Goal: Entertainment & Leisure: Consume media (video, audio)

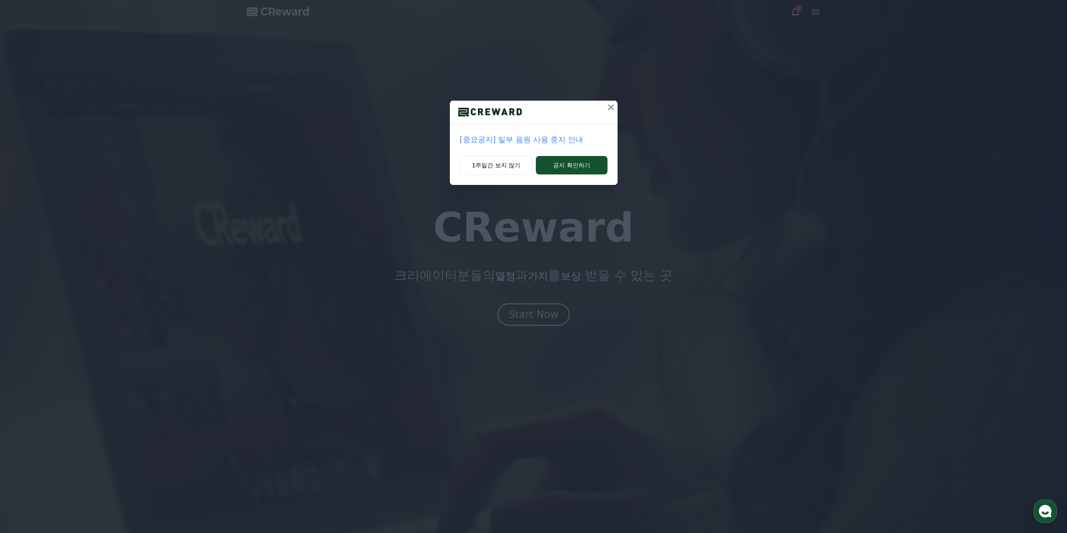
click at [599, 99] on div "[중요공지] 일부 음원 사용 중지 안내 1주일간 보지 않기 공지 확인하기" at bounding box center [533, 99] width 1067 height 198
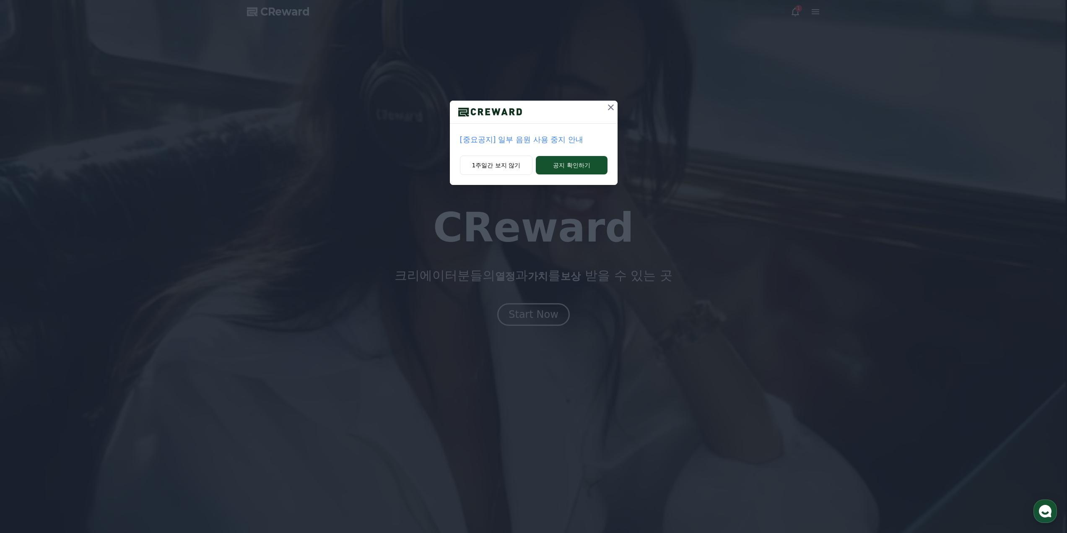
click at [611, 110] on icon at bounding box center [611, 107] width 10 height 10
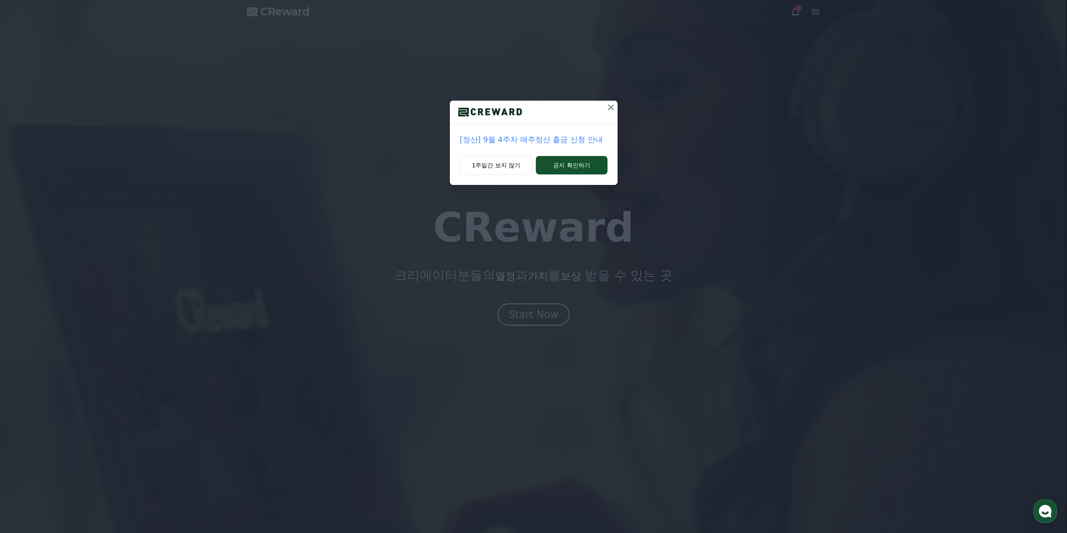
click at [606, 106] on icon at bounding box center [611, 107] width 10 height 10
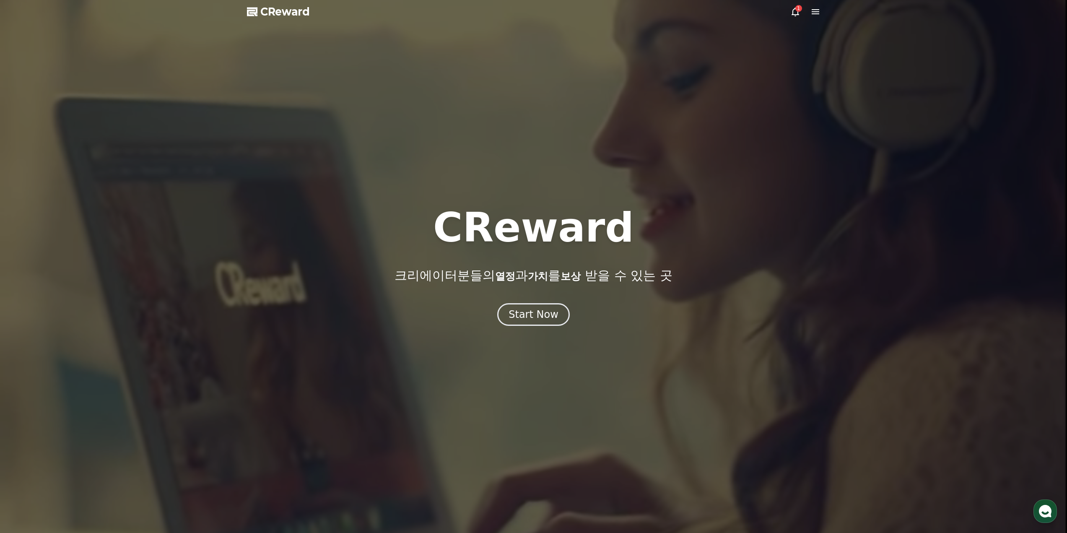
click at [286, 15] on span "CReward" at bounding box center [284, 11] width 49 height 13
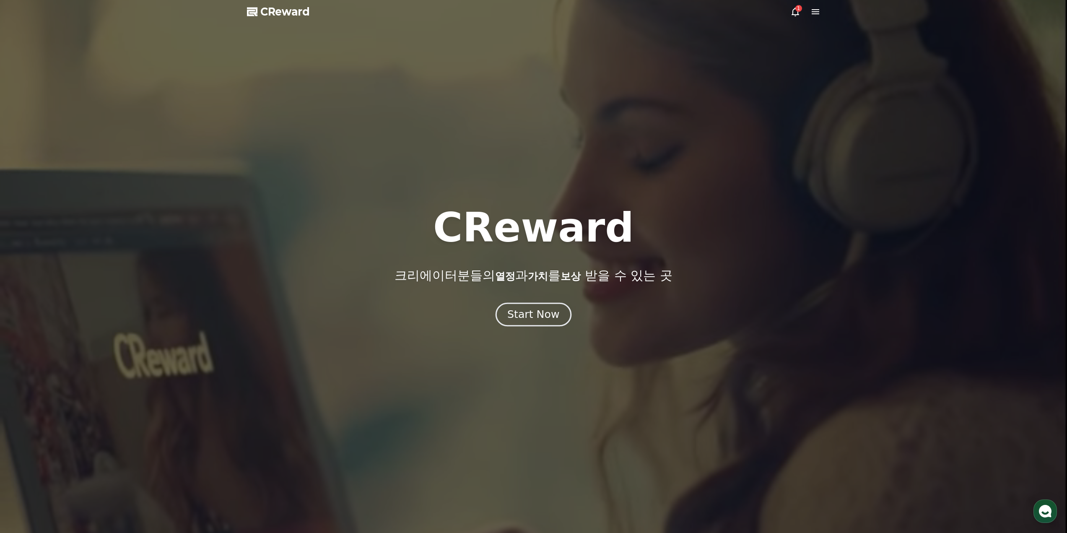
click at [523, 321] on div "Start Now" at bounding box center [533, 314] width 52 height 14
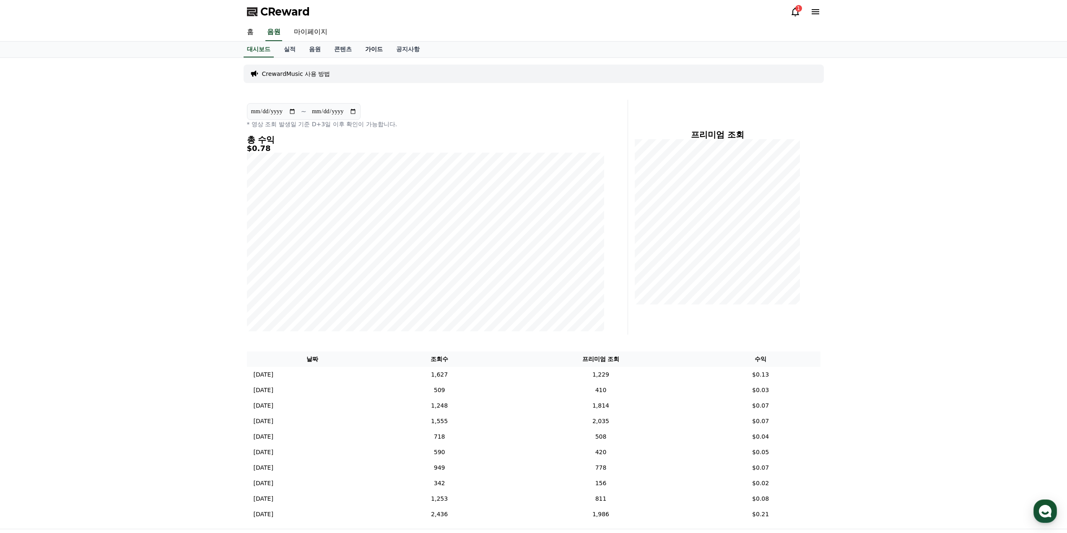
click at [369, 48] on link "가이드" at bounding box center [373, 49] width 31 height 16
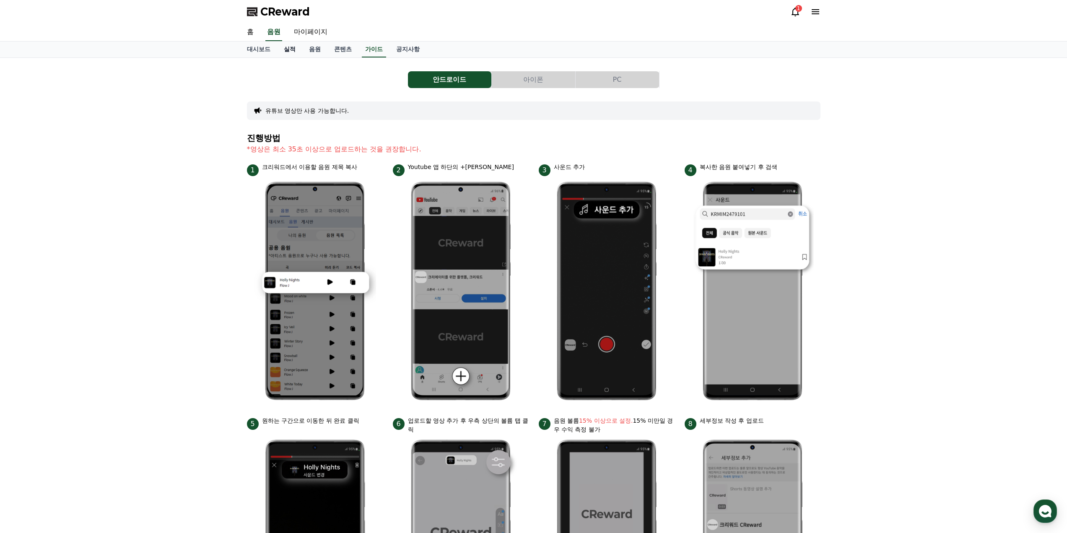
click at [282, 46] on link "실적" at bounding box center [289, 49] width 25 height 16
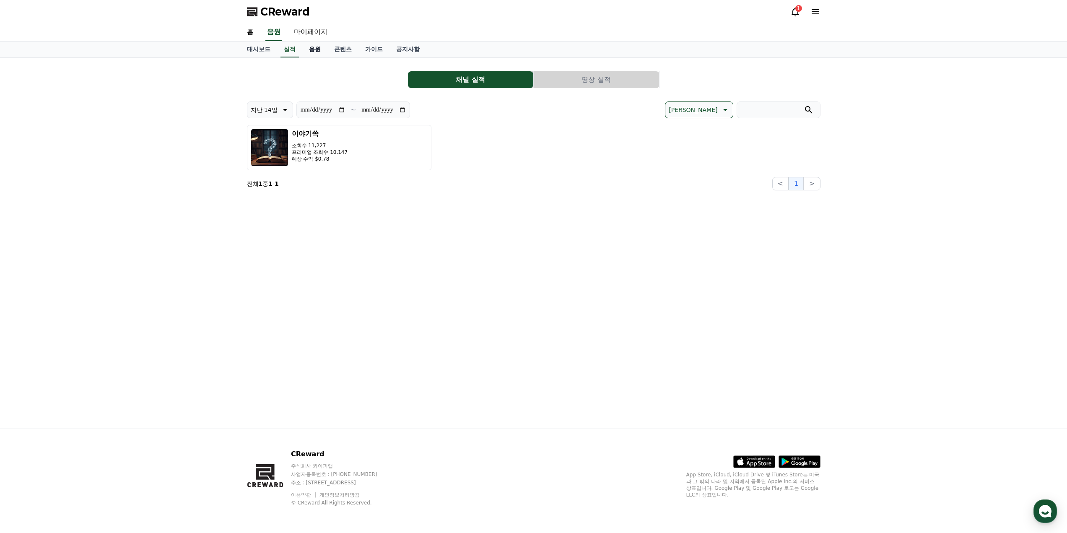
click at [309, 47] on link "음원" at bounding box center [314, 49] width 25 height 16
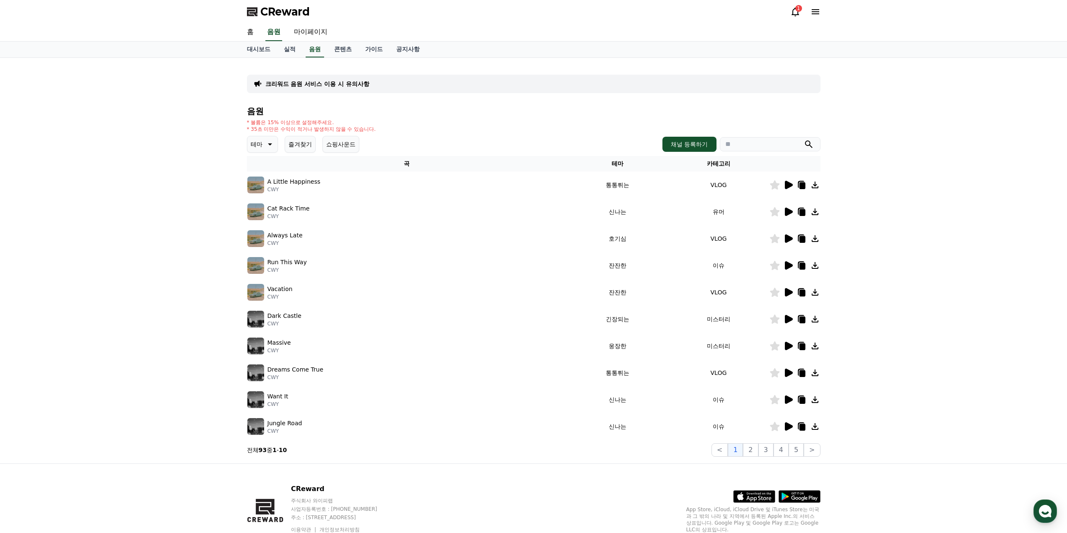
click at [787, 188] on icon at bounding box center [789, 185] width 8 height 8
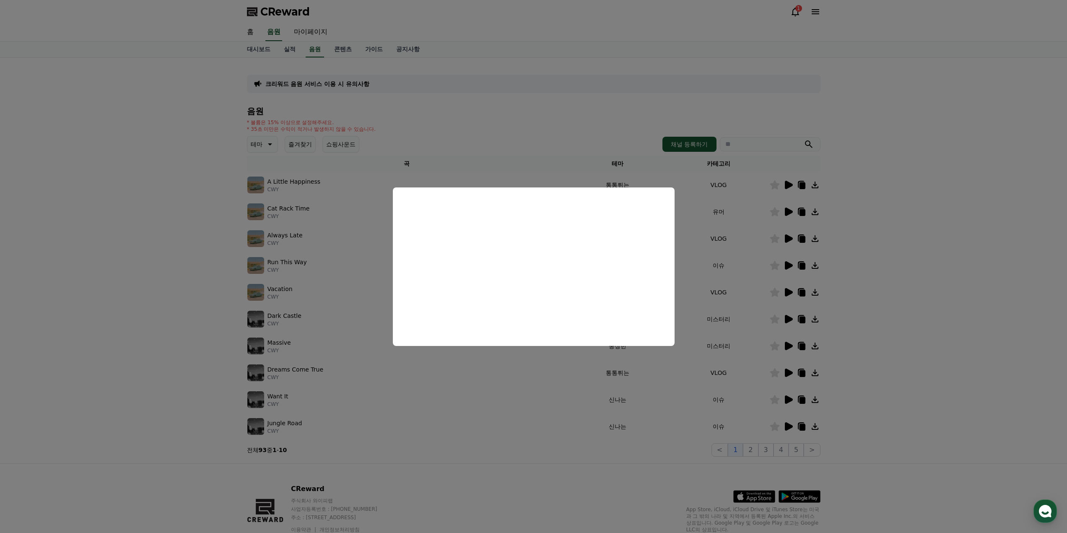
click at [897, 219] on button "close modal" at bounding box center [533, 266] width 1067 height 533
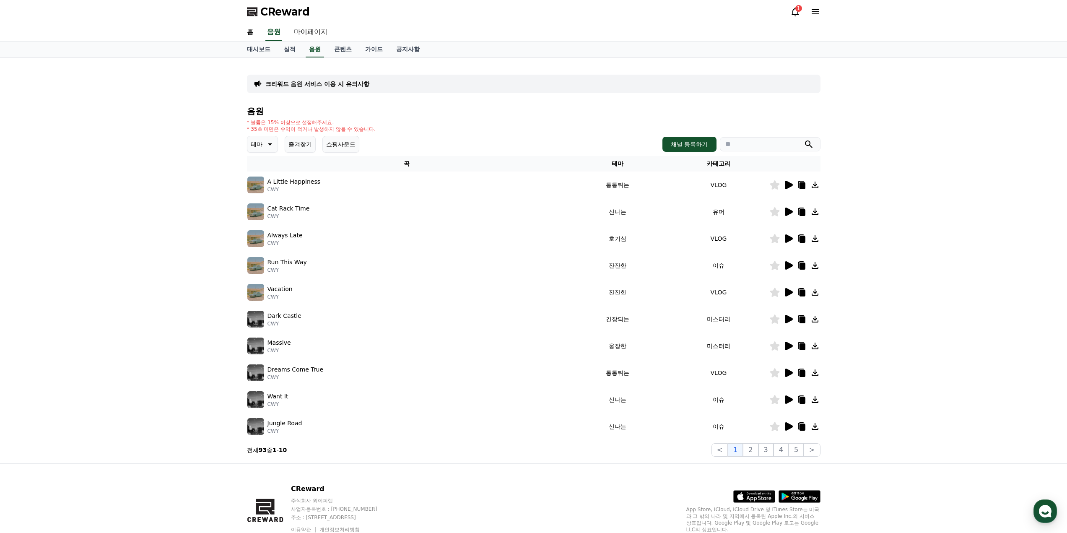
click at [788, 211] on icon at bounding box center [789, 211] width 8 height 8
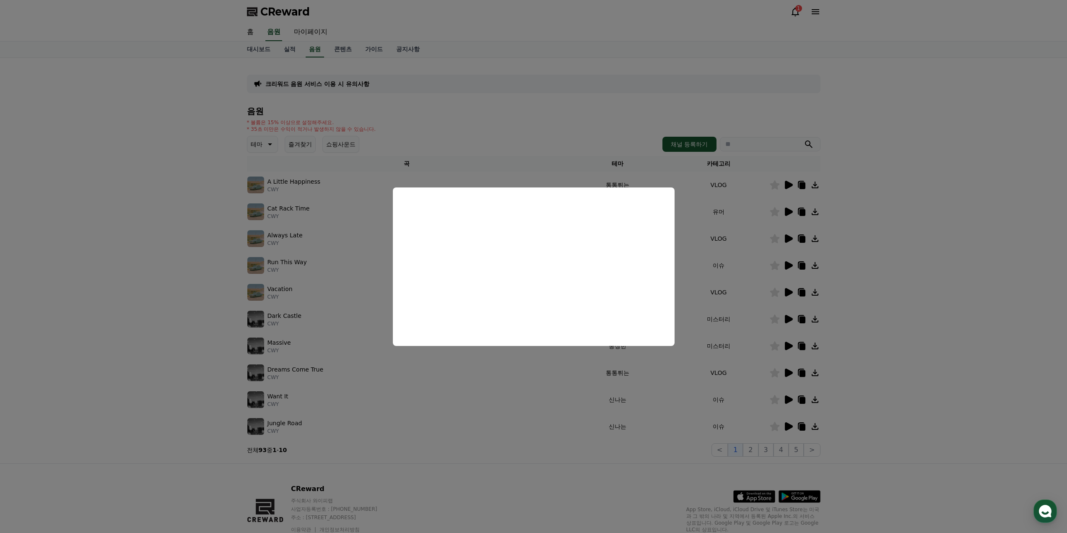
click at [886, 244] on button "close modal" at bounding box center [533, 266] width 1067 height 533
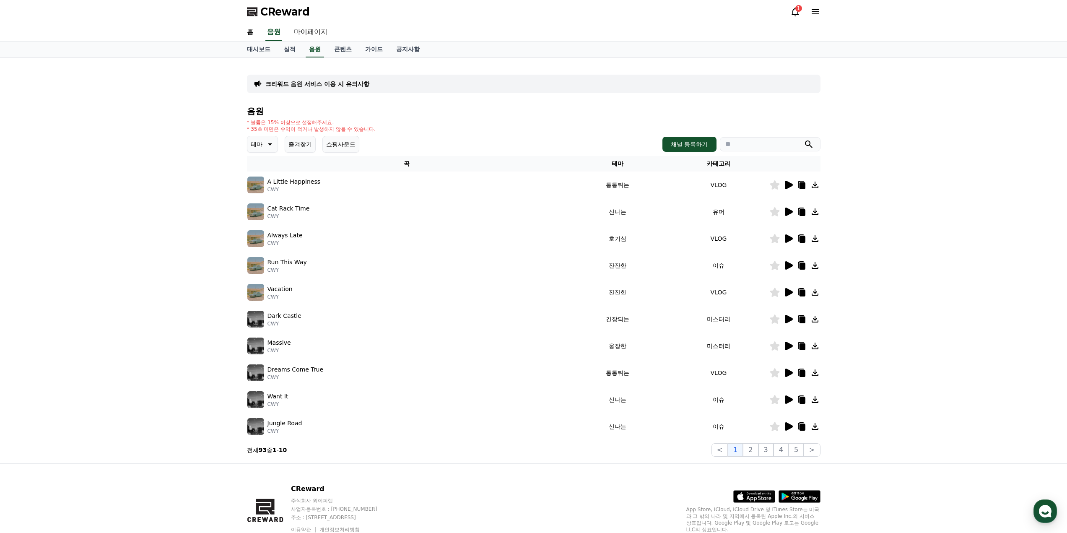
click at [803, 214] on icon at bounding box center [802, 212] width 6 height 7
click at [284, 215] on p "CWY" at bounding box center [288, 216] width 42 height 7
click at [296, 208] on p "Cat Rack Time" at bounding box center [288, 208] width 42 height 9
click at [250, 214] on img at bounding box center [255, 211] width 17 height 17
click at [785, 209] on icon at bounding box center [789, 211] width 8 height 8
